Goal: Share content: Share content

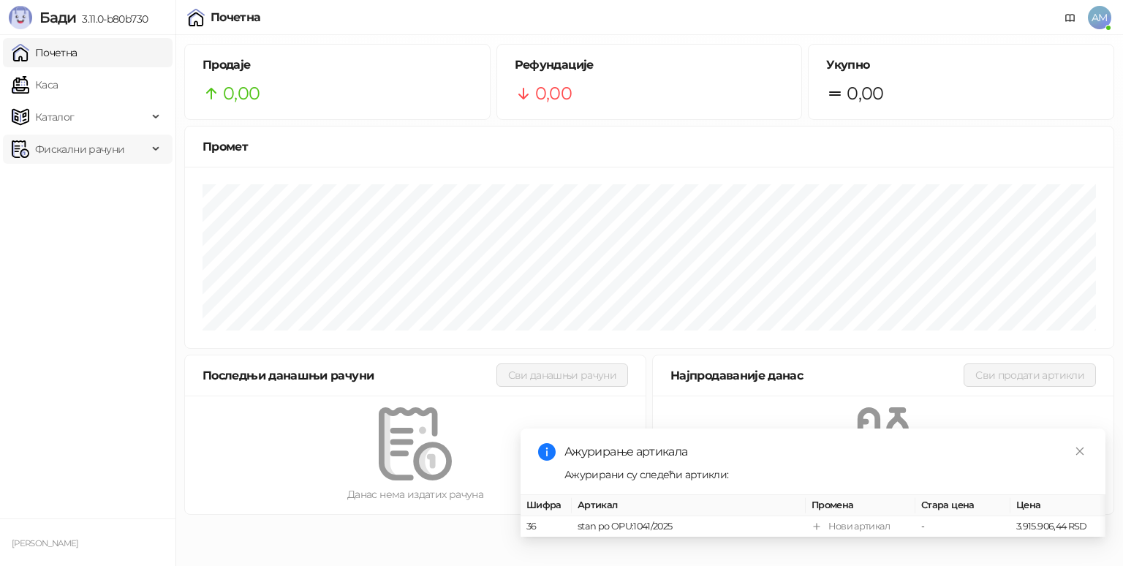
click at [108, 153] on span "Фискални рачуни" at bounding box center [79, 149] width 89 height 29
click at [102, 174] on link "Издати рачуни" at bounding box center [67, 181] width 98 height 29
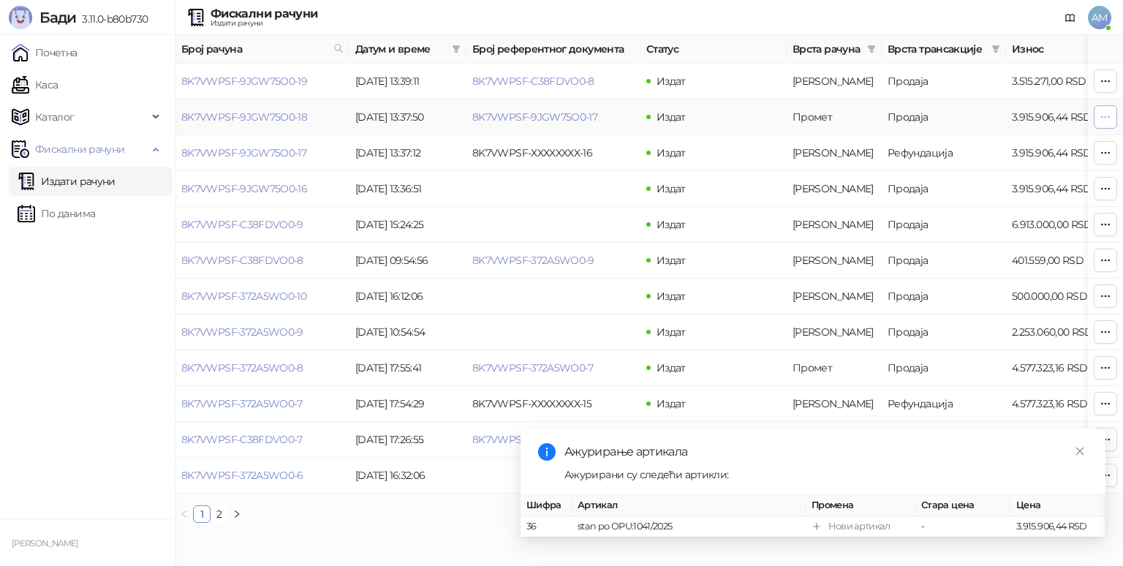
click at [1100, 117] on icon "button" at bounding box center [1106, 117] width 12 height 12
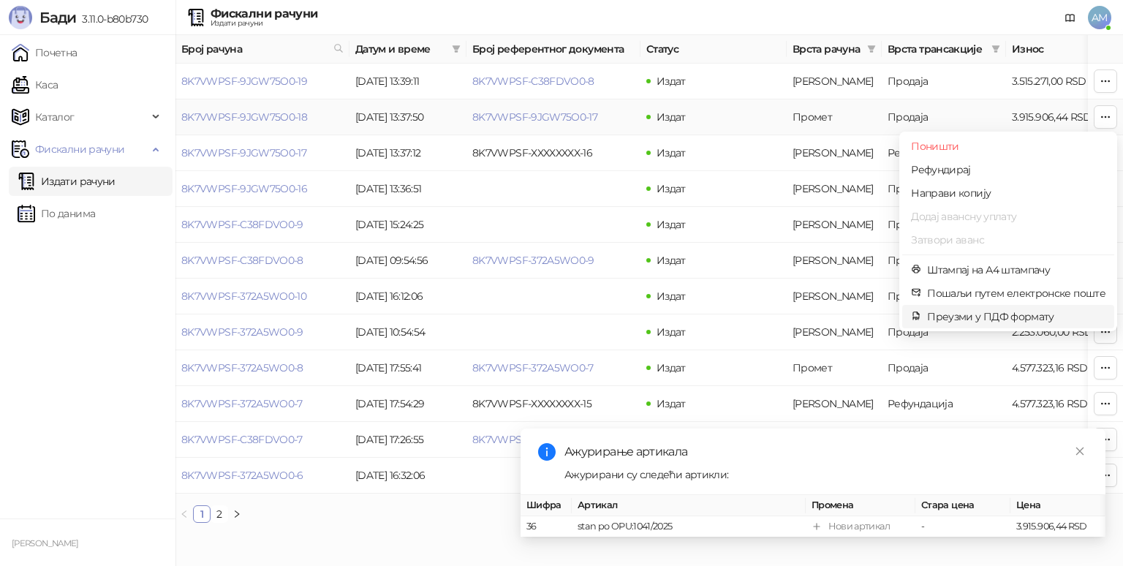
click at [952, 317] on span "Преузми у ПДФ формату" at bounding box center [1016, 317] width 178 height 16
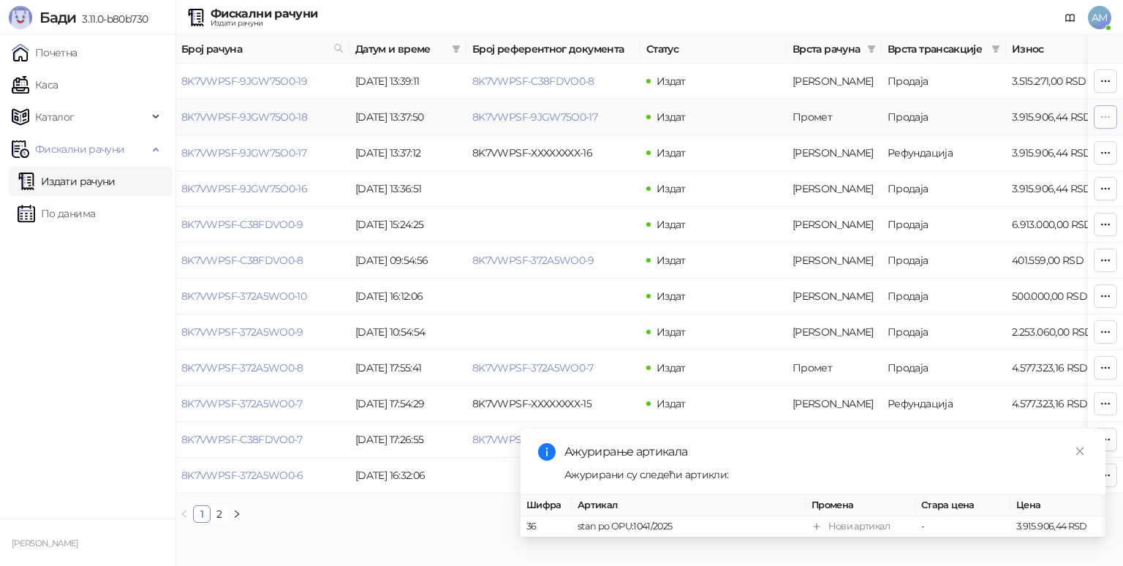
click at [1105, 116] on icon "button" at bounding box center [1106, 117] width 12 height 12
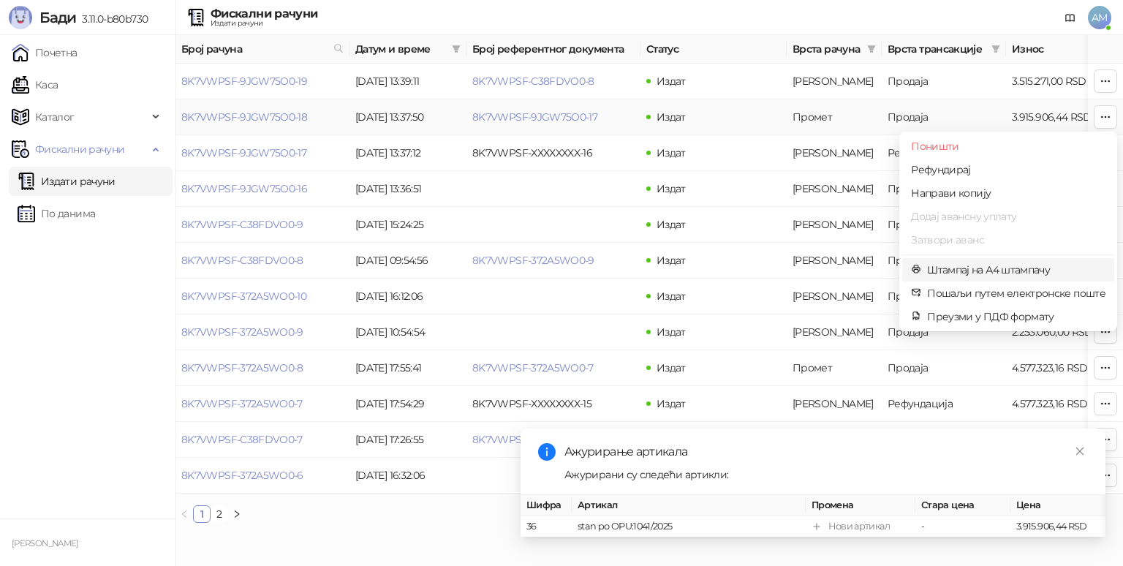
click at [1004, 271] on span "Штампај на А4 штампачу" at bounding box center [1016, 270] width 178 height 16
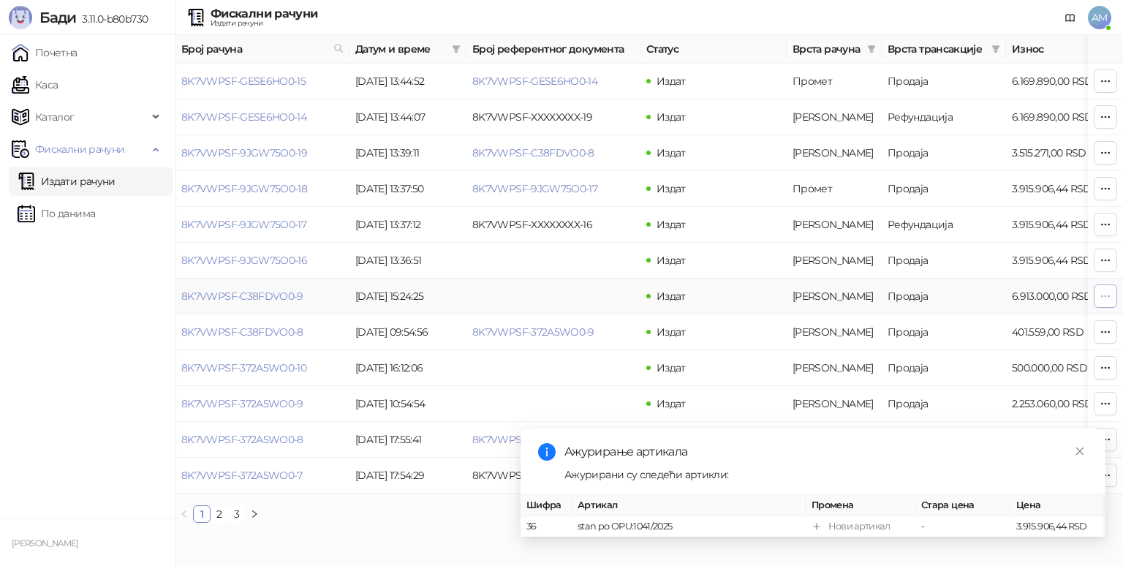
click at [1104, 296] on icon "button" at bounding box center [1106, 296] width 12 height 12
click at [50, 402] on ul "Почетна [PERSON_NAME] Фискални рачуни Издати рачуни По данима" at bounding box center [88, 276] width 176 height 483
click at [1106, 257] on icon "button" at bounding box center [1106, 261] width 12 height 12
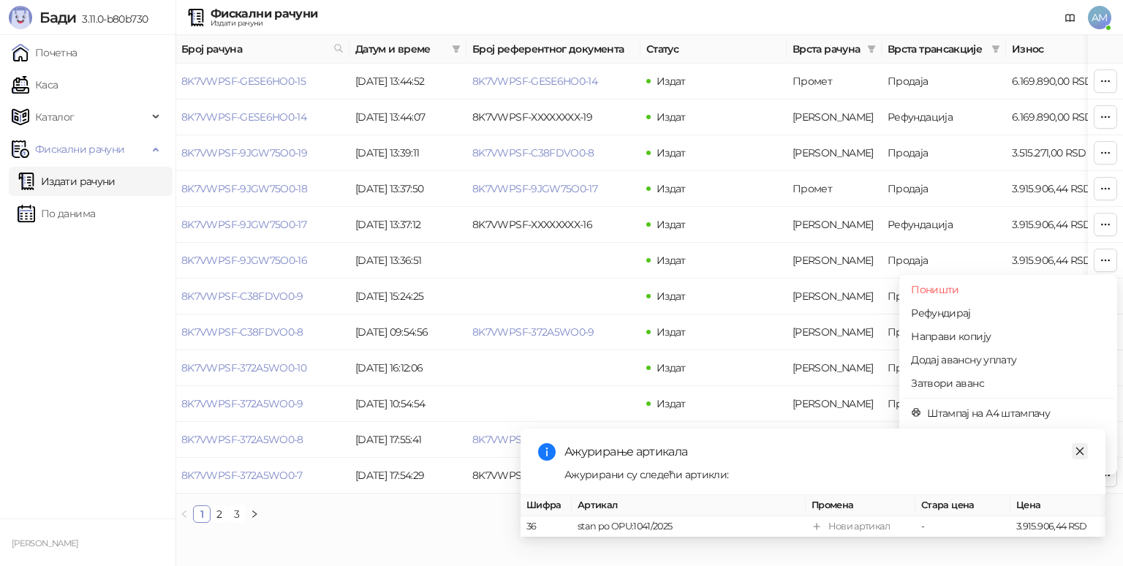
click at [1077, 446] on icon "close" at bounding box center [1080, 451] width 10 height 10
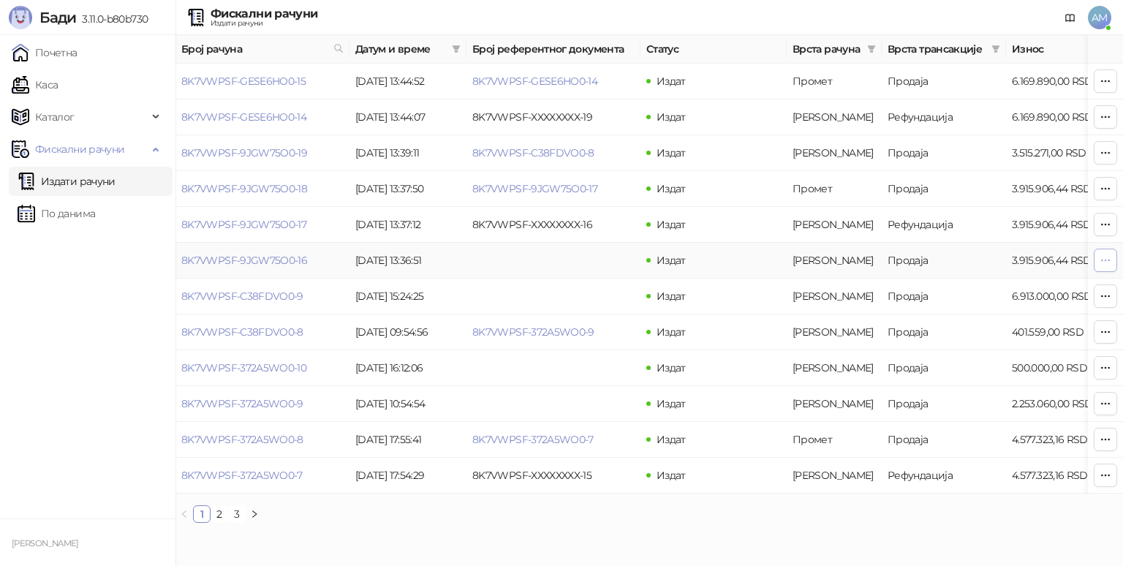
click at [1100, 260] on icon "button" at bounding box center [1106, 261] width 12 height 12
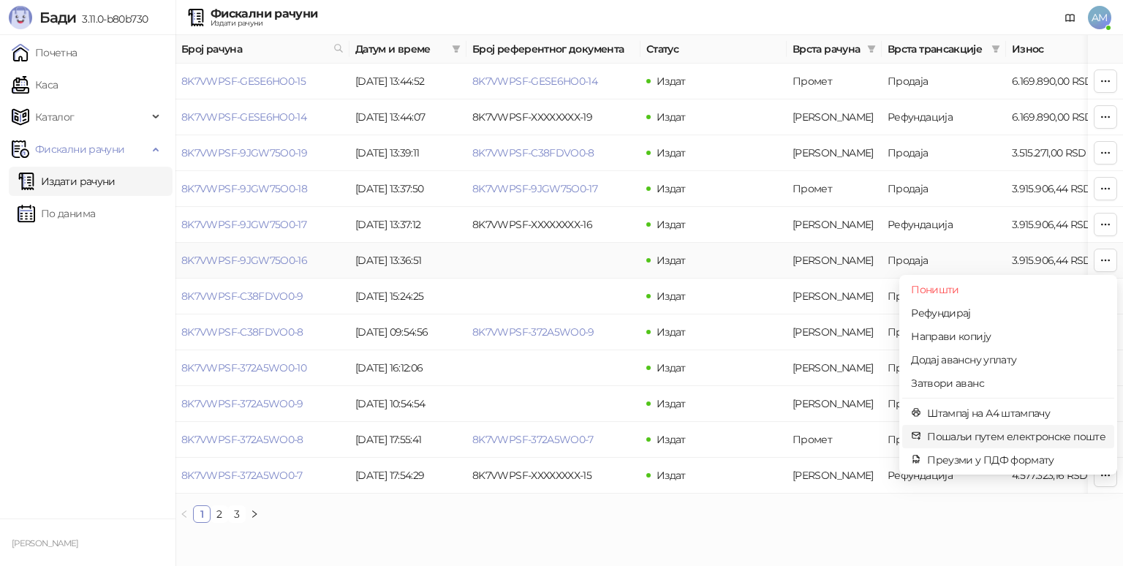
click at [976, 438] on span "Пошаљи путем електронске поште" at bounding box center [1016, 437] width 178 height 16
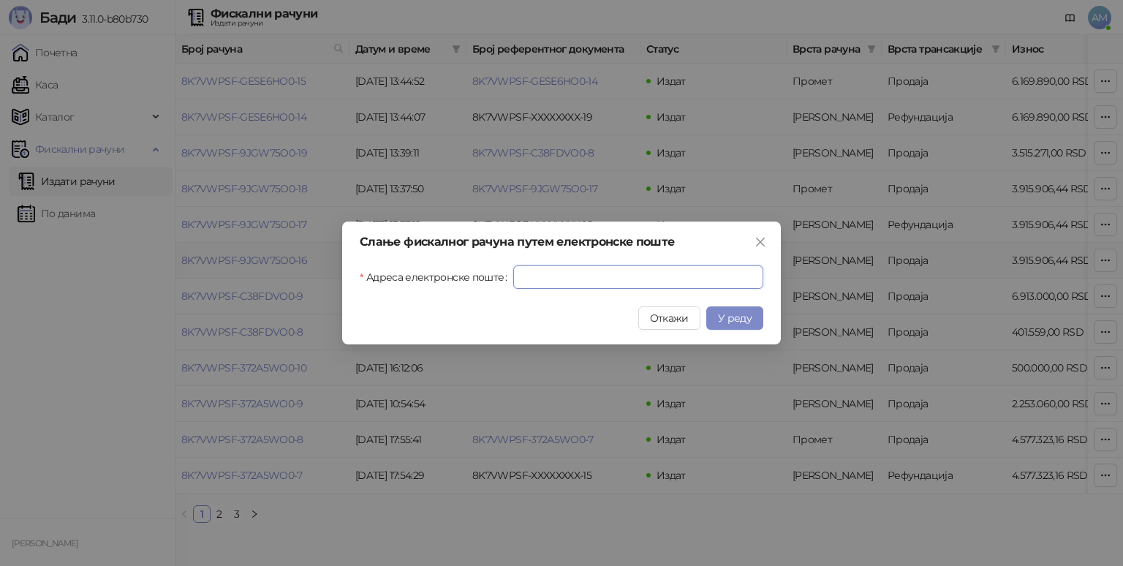
click at [720, 274] on input "Адреса електронске поште" at bounding box center [638, 277] width 250 height 23
click at [565, 276] on input "*******" at bounding box center [638, 277] width 250 height 23
type input "**********"
click at [749, 321] on span "У реду" at bounding box center [735, 318] width 34 height 13
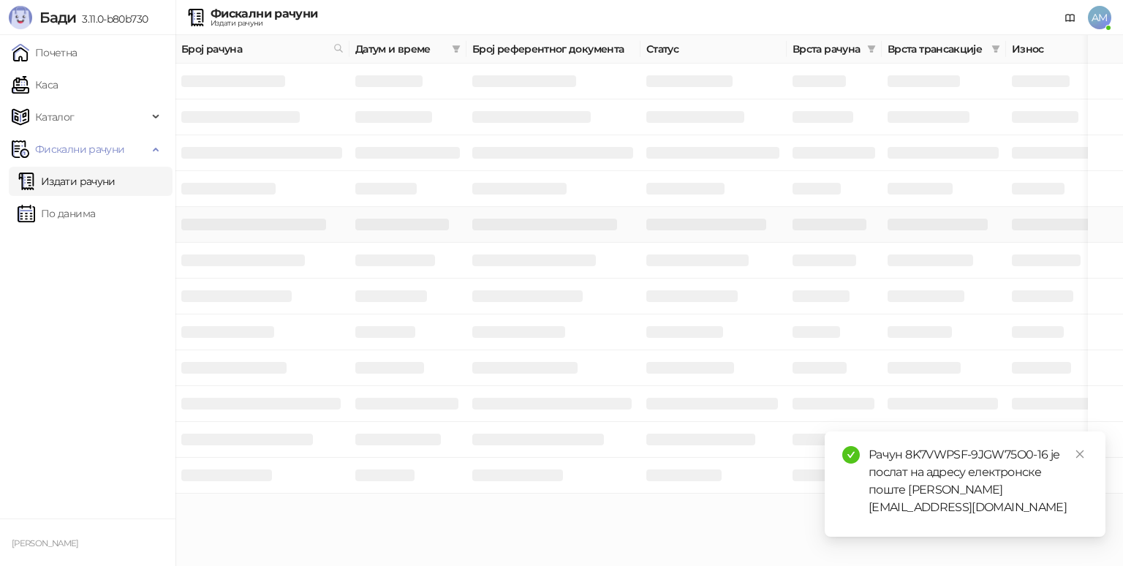
click at [1103, 224] on td at bounding box center [1105, 225] width 35 height 36
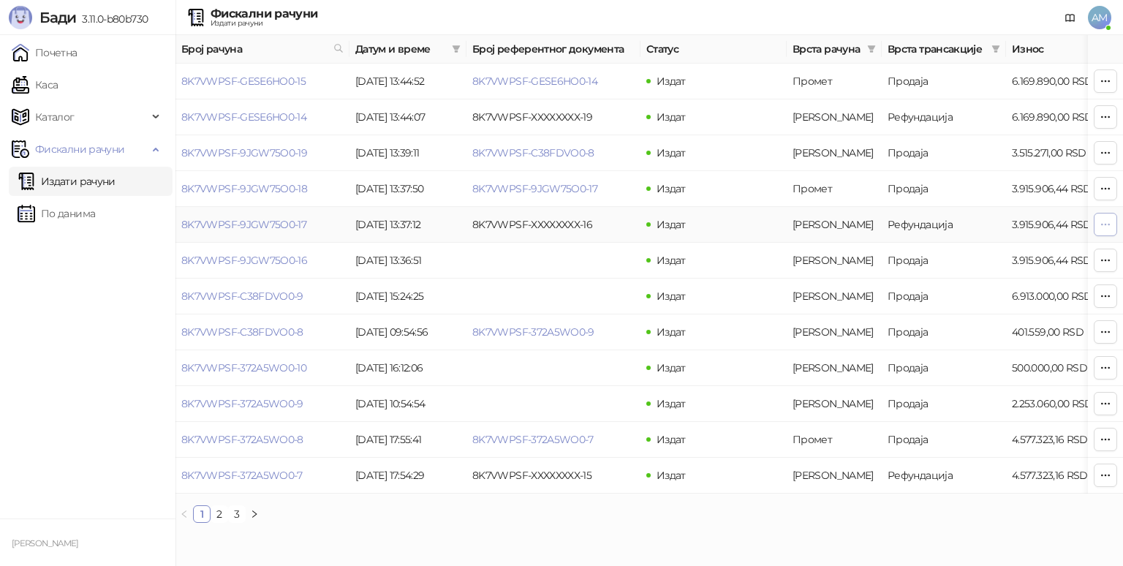
click at [1100, 227] on icon "button" at bounding box center [1106, 225] width 12 height 12
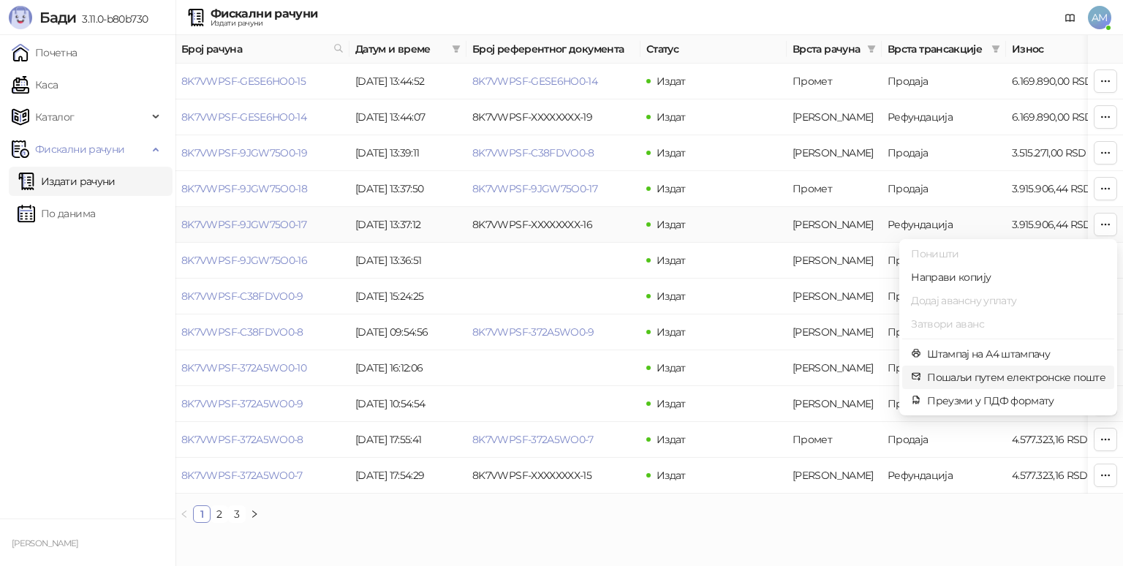
click at [961, 374] on span "Пошаљи путем електронске поште" at bounding box center [1016, 377] width 178 height 16
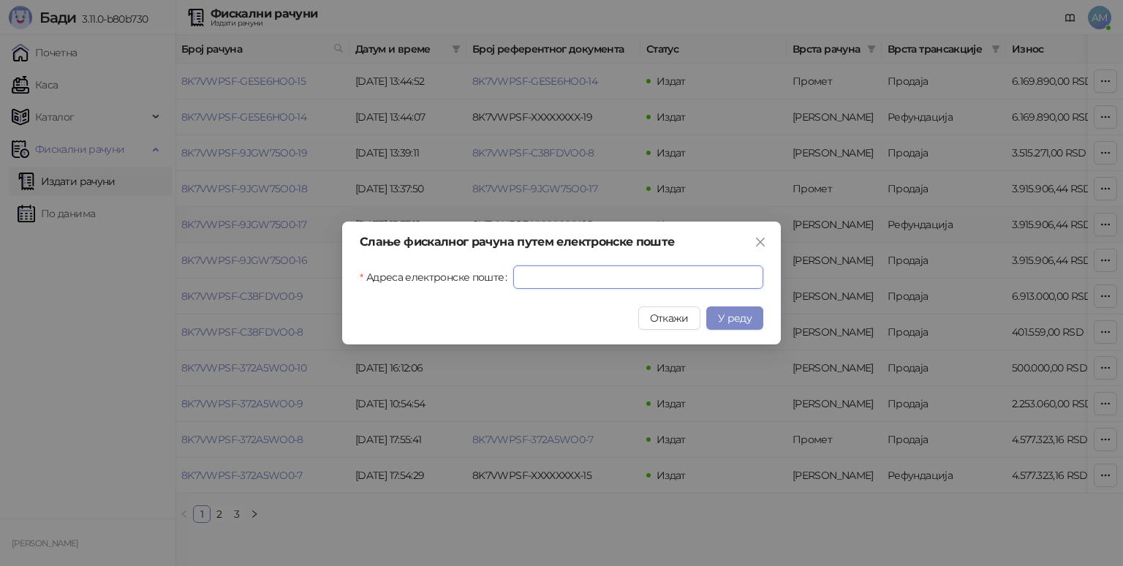
click at [604, 281] on input "Адреса електронске поште" at bounding box center [638, 277] width 250 height 23
type input "**********"
click at [749, 322] on span "У реду" at bounding box center [735, 318] width 34 height 13
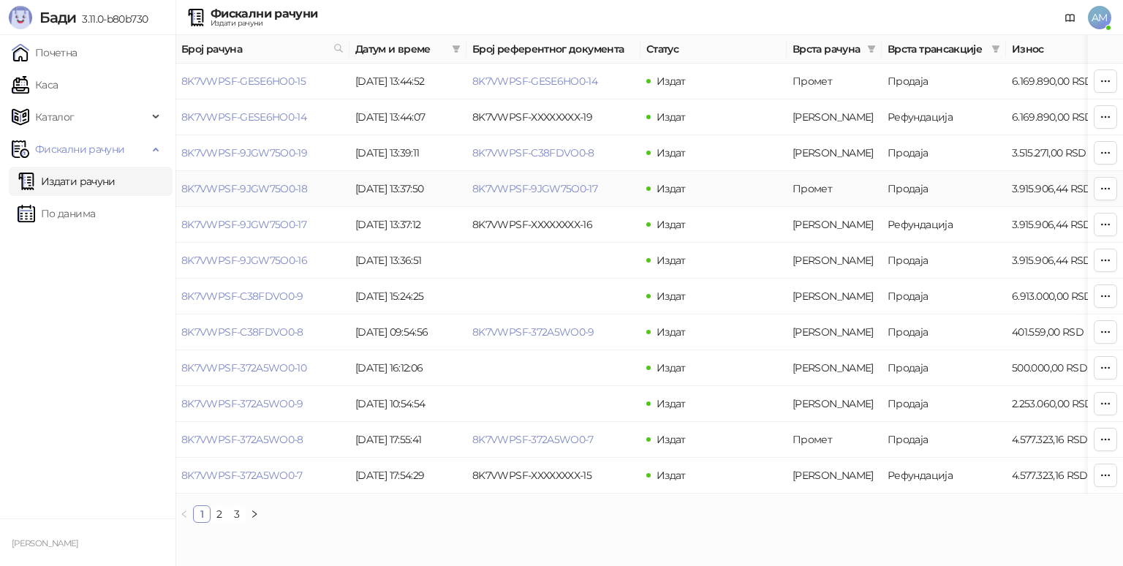
click at [1107, 187] on icon "button" at bounding box center [1106, 189] width 12 height 12
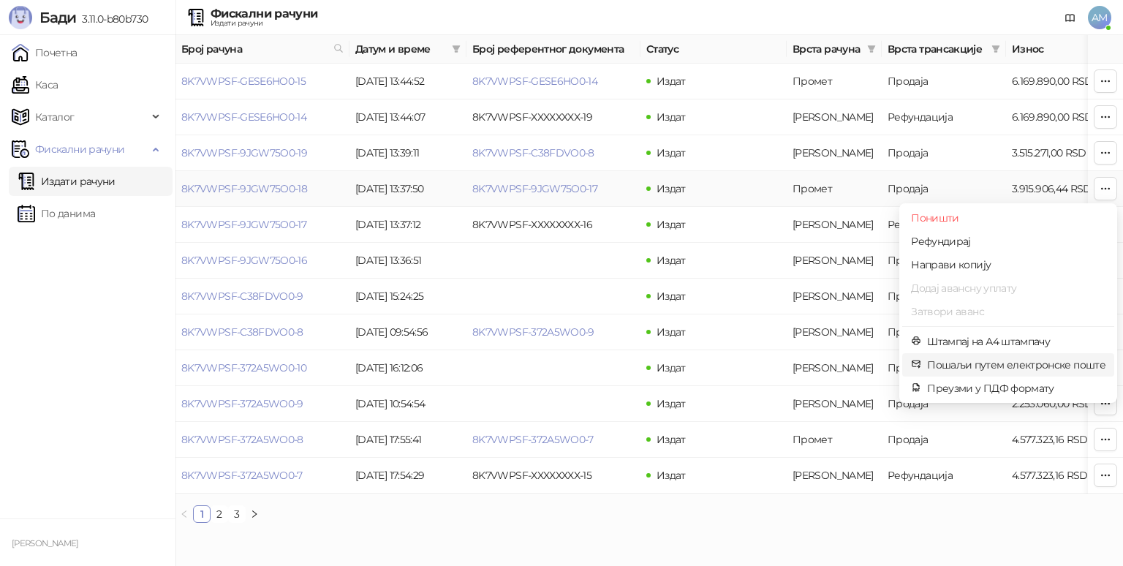
click at [957, 366] on span "Пошаљи путем електронске поште" at bounding box center [1016, 365] width 178 height 16
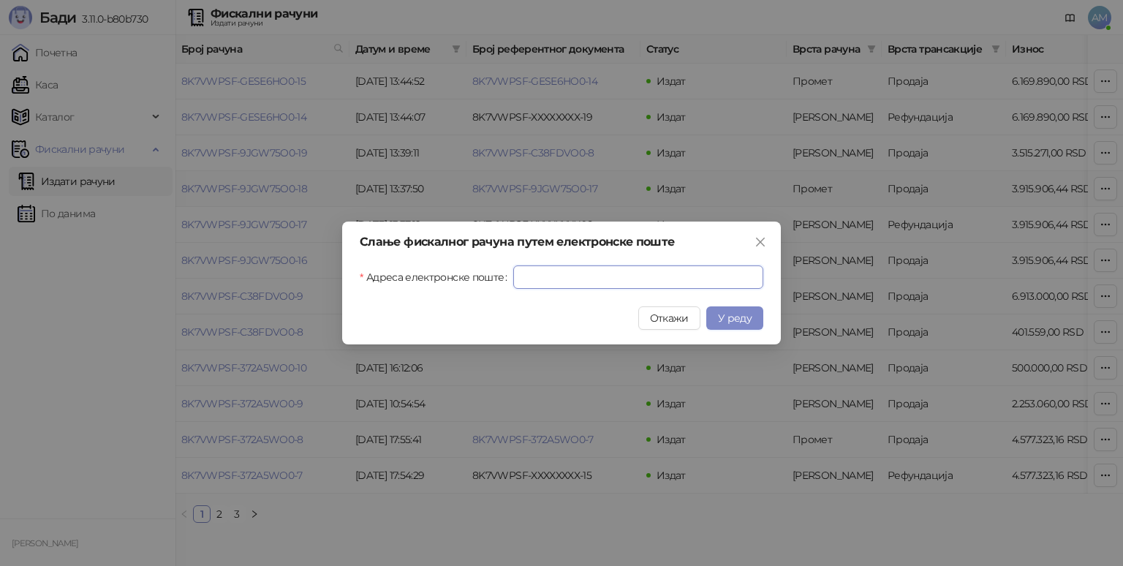
click at [576, 274] on input "Адреса електронске поште" at bounding box center [638, 277] width 250 height 23
type input "**********"
click at [730, 319] on span "У реду" at bounding box center [735, 318] width 34 height 13
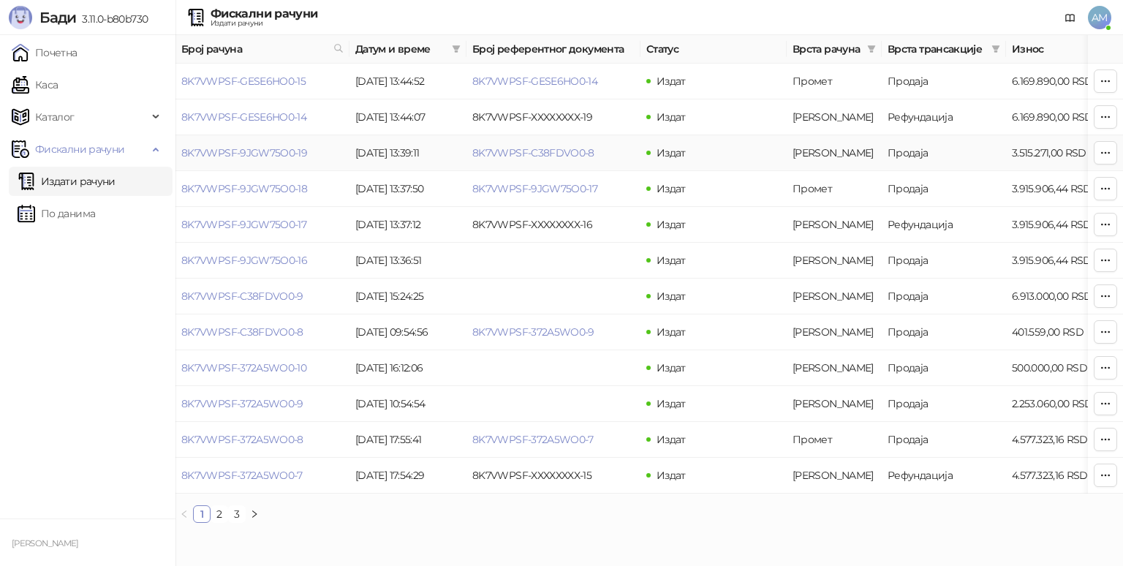
click at [1104, 154] on icon "button" at bounding box center [1106, 153] width 12 height 12
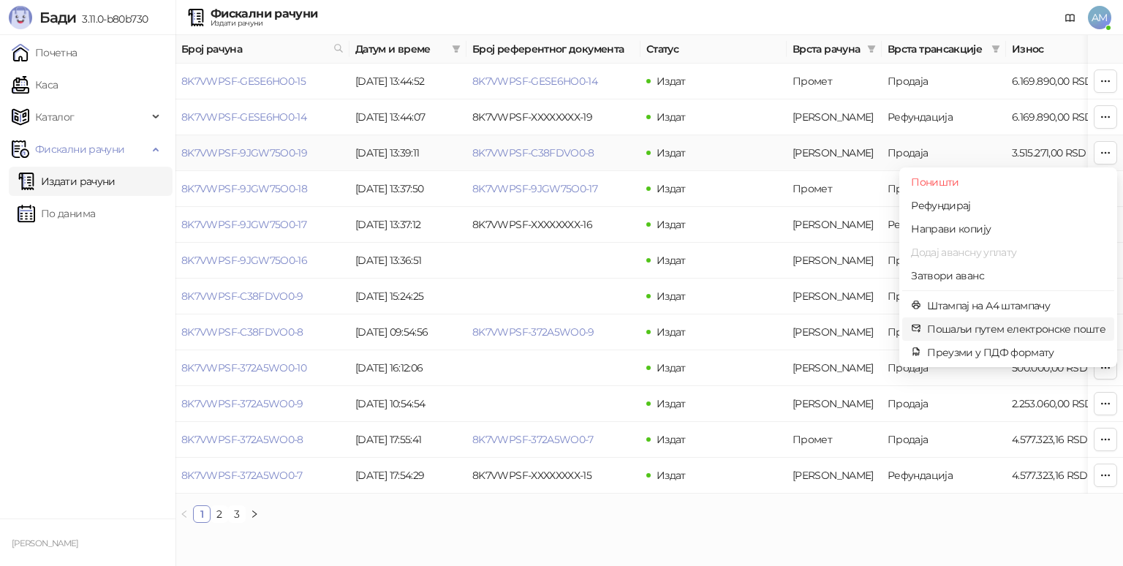
click at [987, 328] on span "Пошаљи путем електронске поште" at bounding box center [1016, 329] width 178 height 16
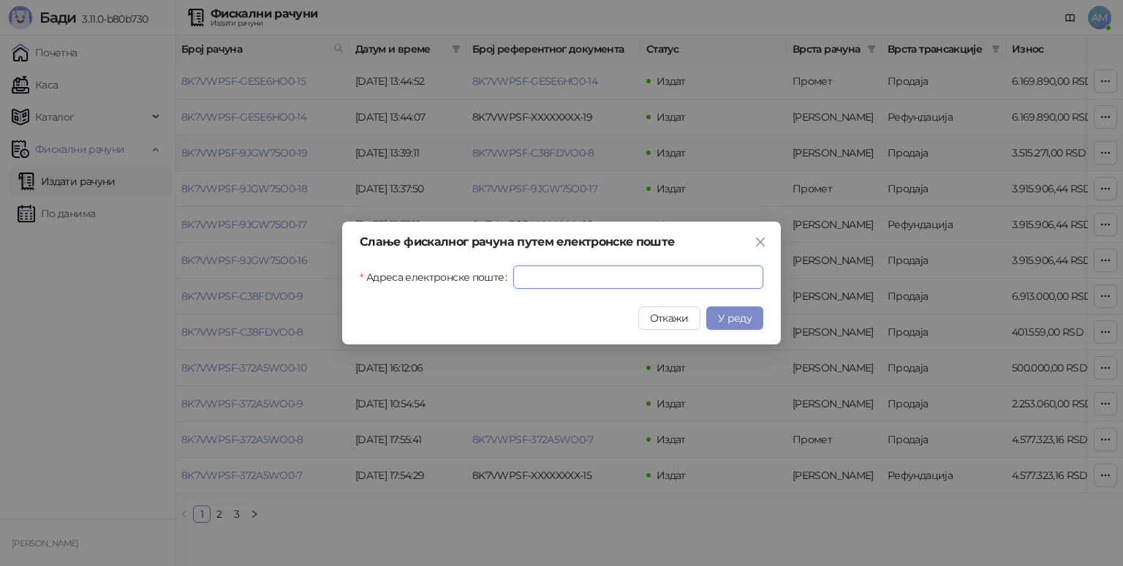
click at [533, 278] on input "Адреса електронске поште" at bounding box center [638, 277] width 250 height 23
type input "**********"
click at [749, 319] on span "У реду" at bounding box center [735, 318] width 34 height 13
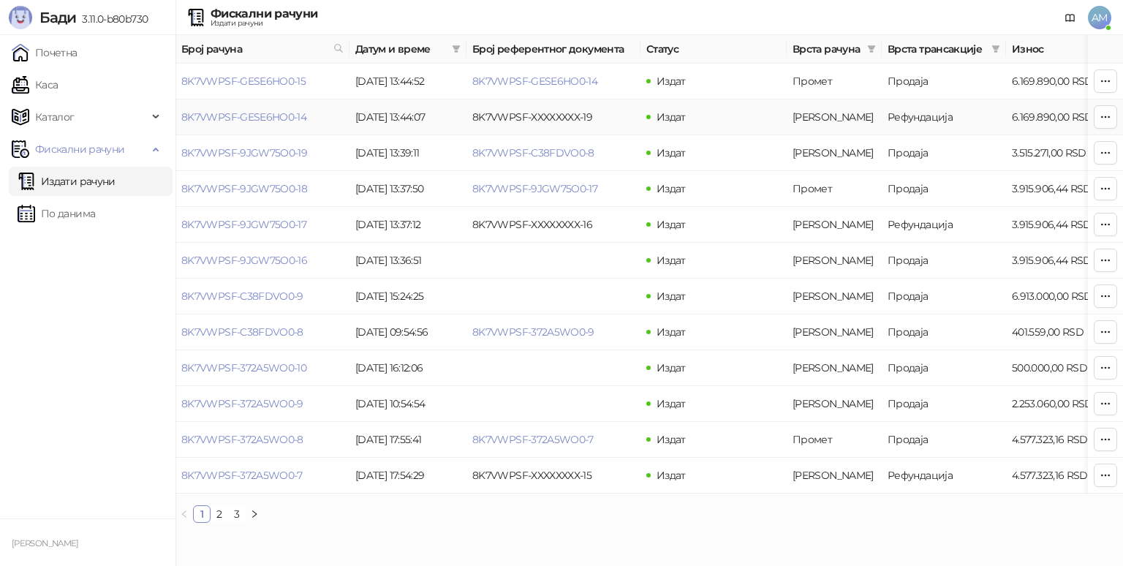
click at [1109, 116] on icon "button" at bounding box center [1106, 116] width 8 height 1
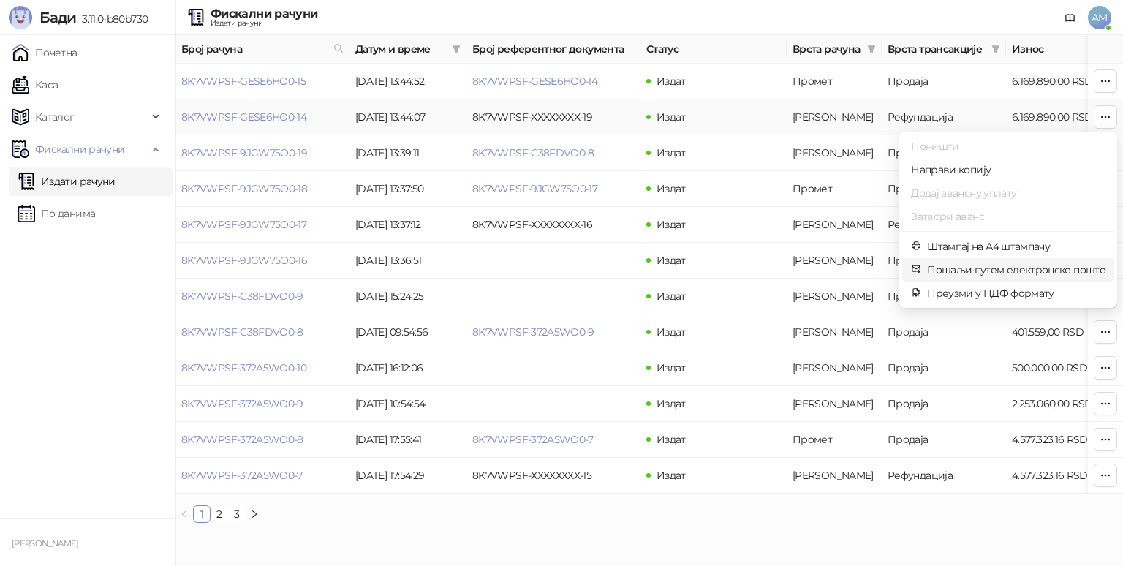
click at [975, 272] on span "Пошаљи путем електронске поште" at bounding box center [1016, 270] width 178 height 16
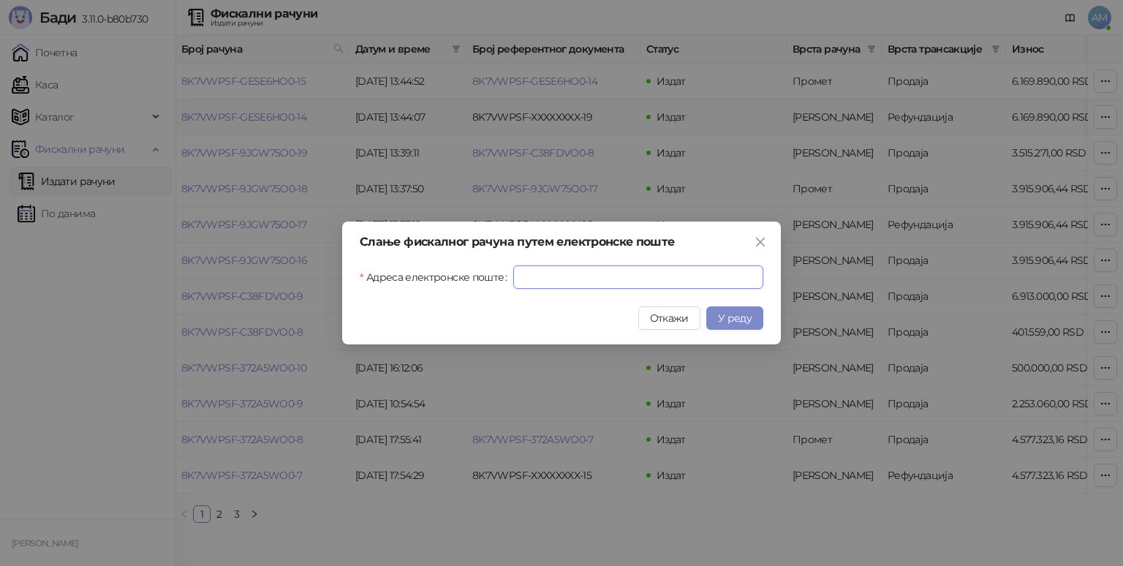
click at [623, 275] on input "Адреса електронске поште" at bounding box center [638, 277] width 250 height 23
type input "**********"
click at [726, 319] on span "У реду" at bounding box center [735, 318] width 34 height 13
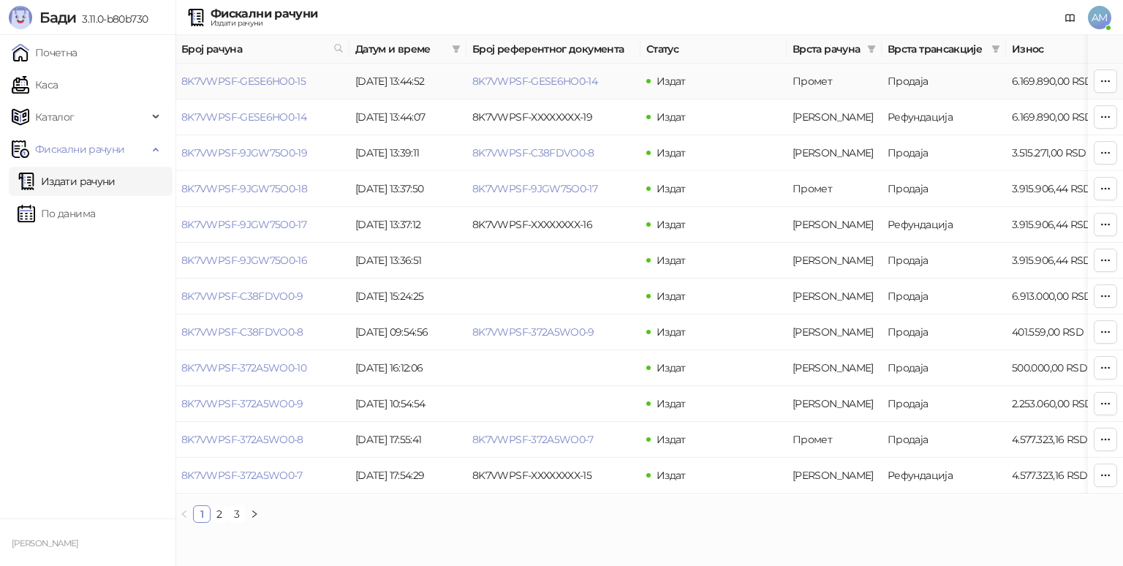
click at [1101, 82] on icon "button" at bounding box center [1106, 81] width 12 height 12
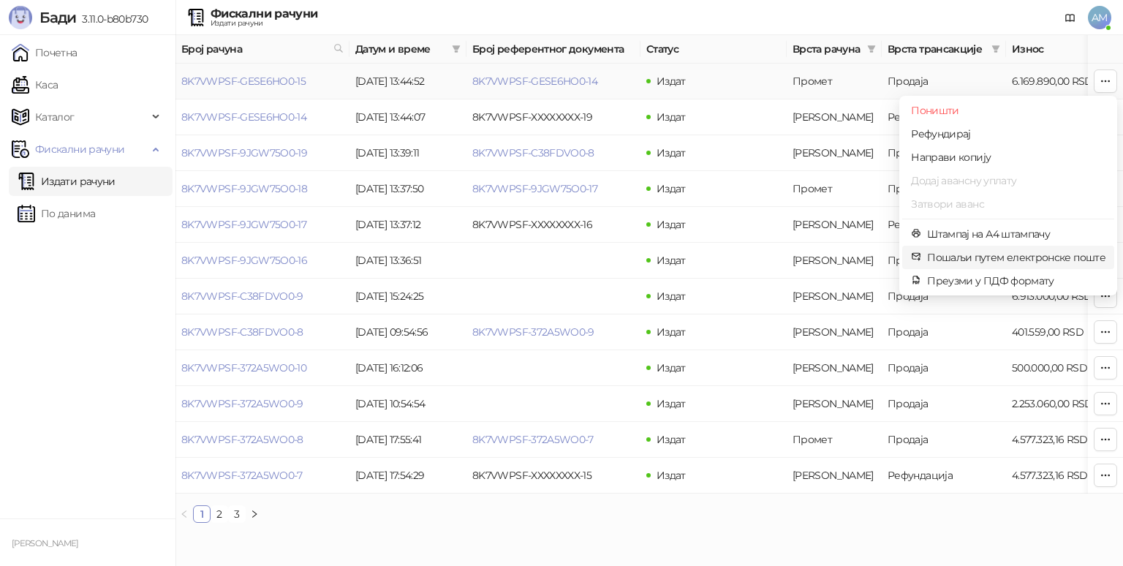
click at [920, 254] on icon at bounding box center [916, 257] width 7 height 6
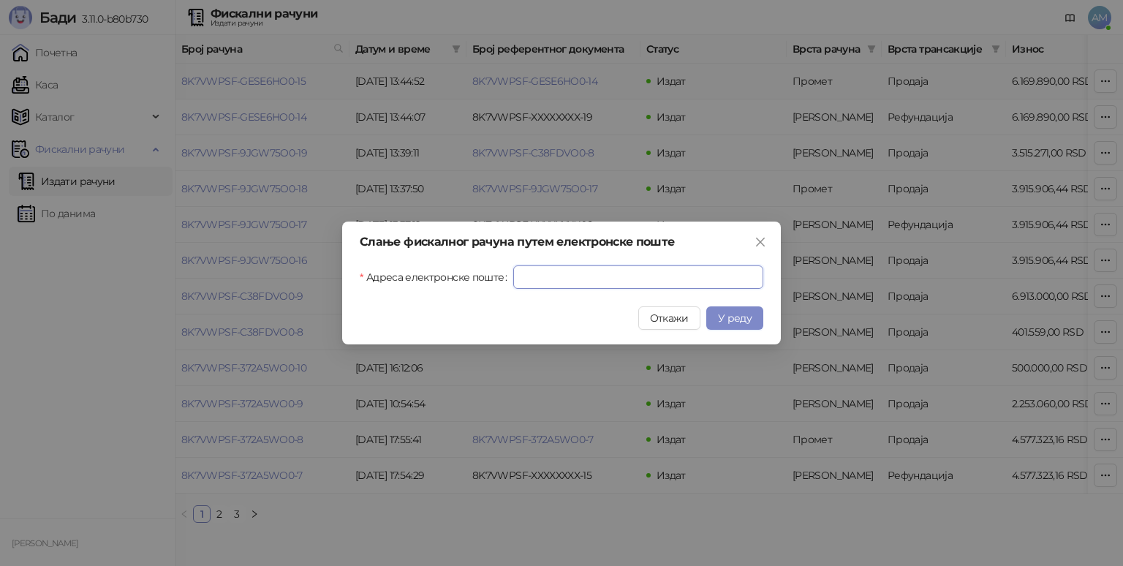
click at [566, 275] on input "Адреса електронске поште" at bounding box center [638, 277] width 250 height 23
type input "**********"
click at [746, 321] on span "У реду" at bounding box center [735, 318] width 34 height 13
